Goal: Information Seeking & Learning: Learn about a topic

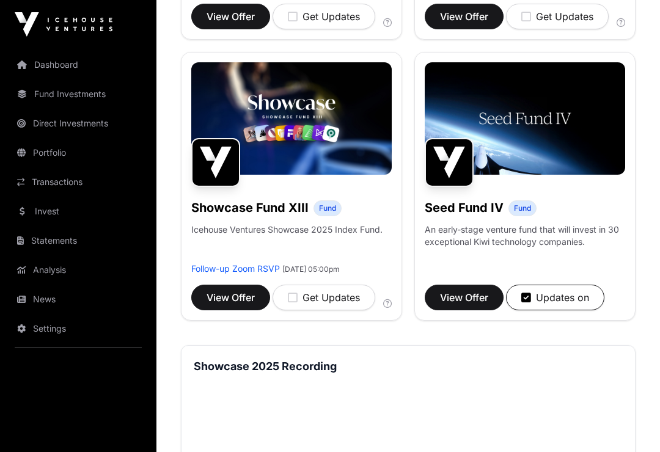
scroll to position [1279, 0]
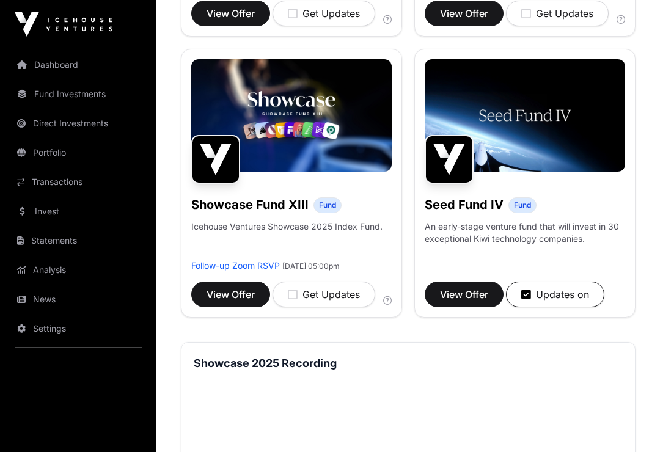
click at [351, 243] on p "Icehouse Ventures Showcase 2025 Index Fund." at bounding box center [286, 240] width 191 height 39
click at [265, 234] on p "Icehouse Ventures Showcase 2025 Index Fund." at bounding box center [286, 240] width 191 height 39
click at [239, 302] on span "View Offer" at bounding box center [231, 294] width 48 height 15
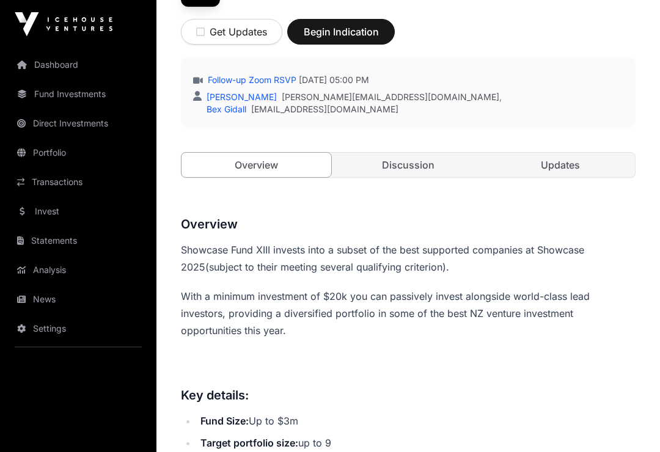
scroll to position [317, 0]
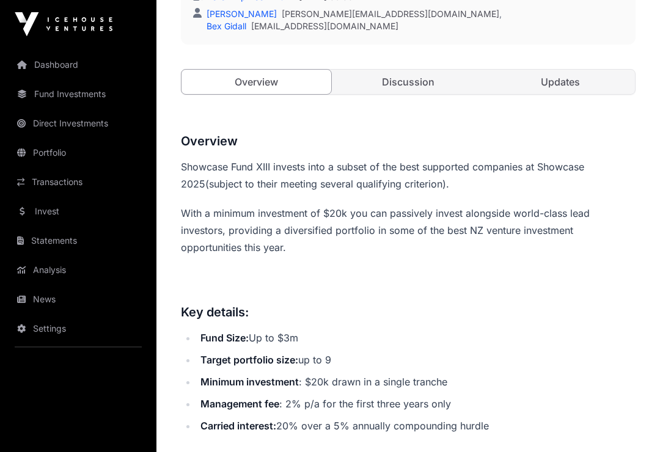
click at [549, 88] on link "Updates" at bounding box center [560, 82] width 150 height 24
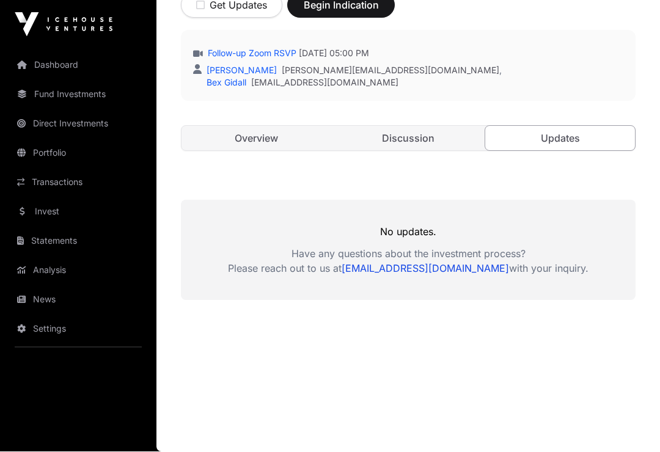
scroll to position [242, 0]
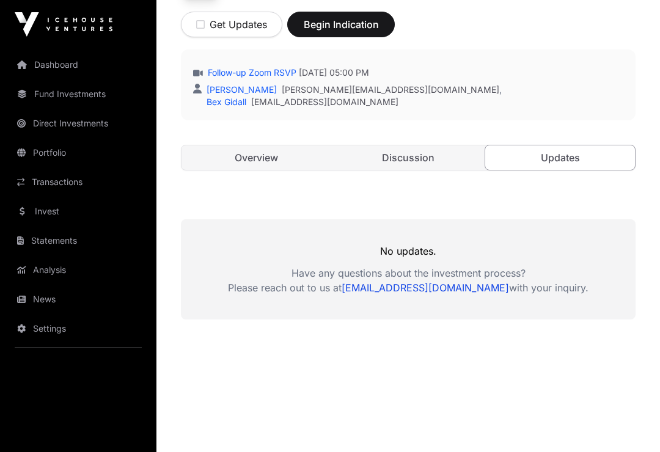
click at [564, 81] on div "Follow-up Zoom RSVP [DATE] 05:00 PM Mason Bleakley [EMAIL_ADDRESS][DOMAIN_NAME]…" at bounding box center [408, 88] width 430 height 42
click at [412, 162] on link "Discussion" at bounding box center [409, 157] width 150 height 24
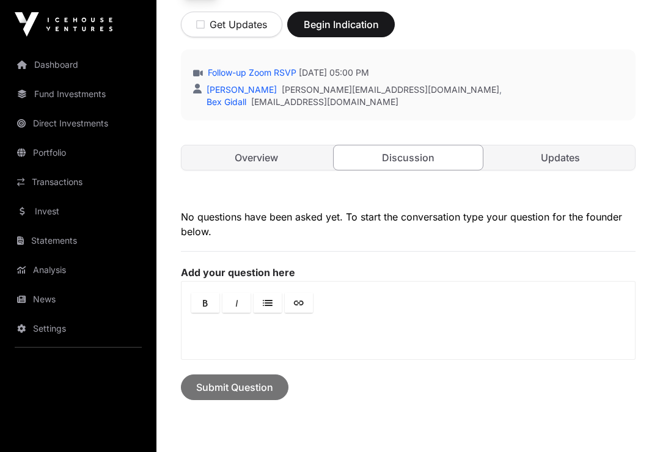
click at [287, 159] on link "Overview" at bounding box center [256, 157] width 150 height 24
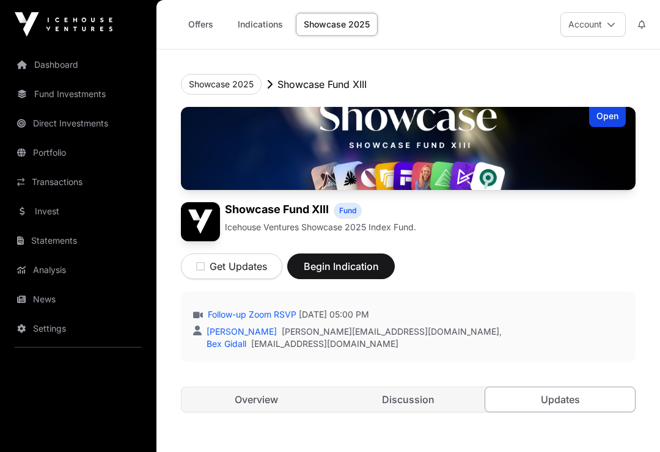
scroll to position [242, 0]
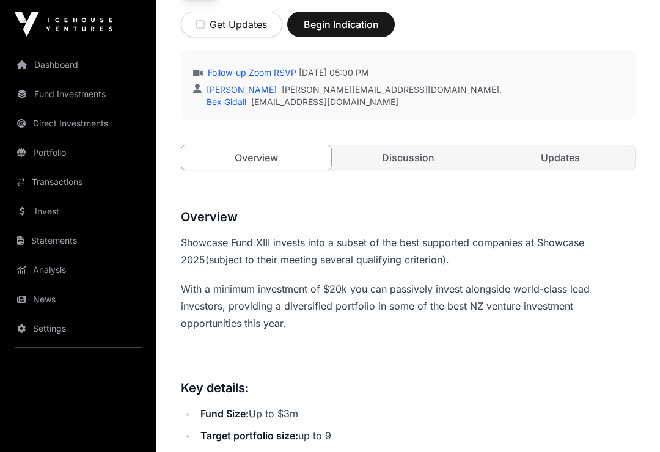
scroll to position [318, 0]
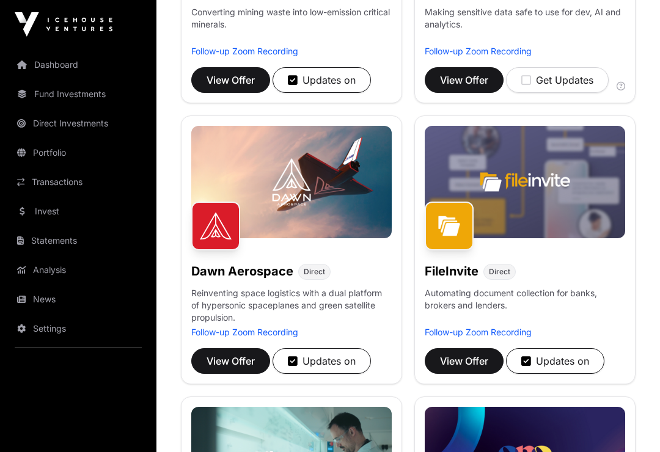
scroll to position [368, 0]
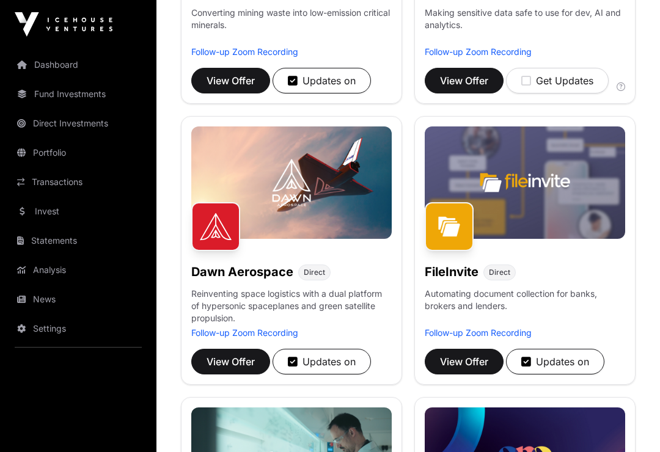
click at [507, 331] on link "Follow-up Zoom Recording" at bounding box center [478, 333] width 107 height 10
